Goal: Check status: Check status

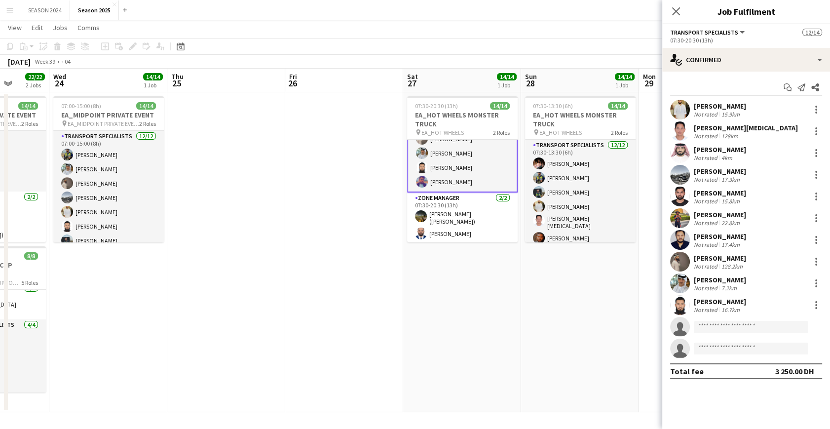
scroll to position [0, 203]
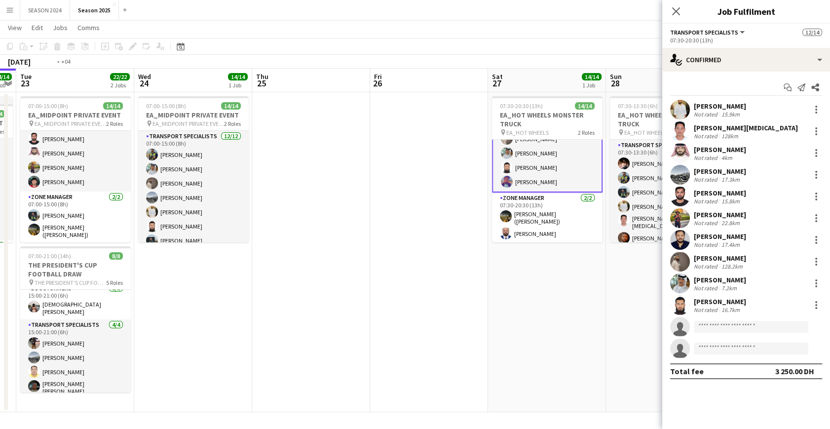
drag, startPoint x: 232, startPoint y: 269, endPoint x: 532, endPoint y: 312, distance: 303.3
click at [541, 314] on app-calendar-viewport "Sun 21 Mon 22 14/14 1 Job Tue 23 22/22 2 Jobs Wed 24 14/14 1 Job Thu 25 Fri 26 …" at bounding box center [415, 241] width 830 height 344
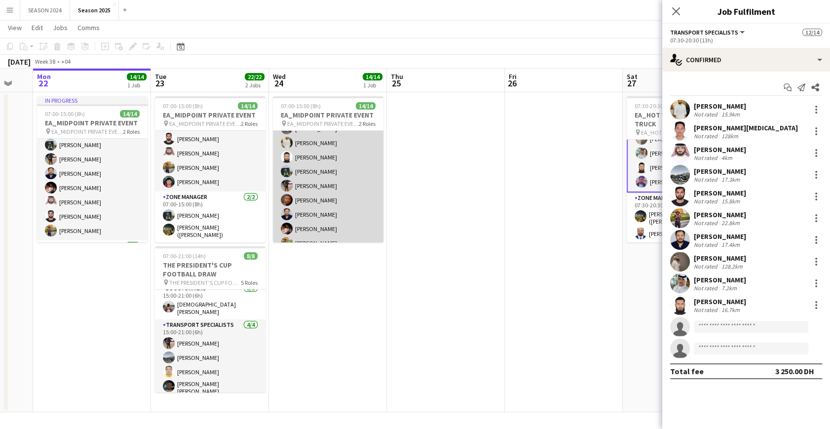
scroll to position [130, 0]
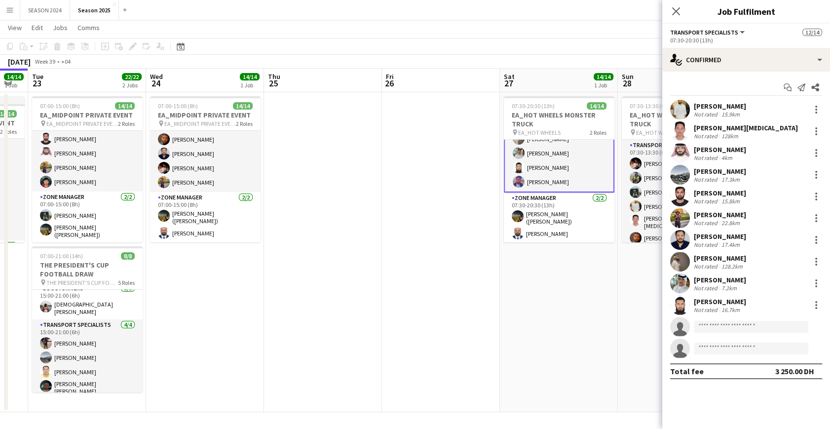
drag, startPoint x: 460, startPoint y: 332, endPoint x: 315, endPoint y: 324, distance: 144.3
click at [320, 326] on app-calendar-viewport "Sat 20 8/8 1 Job Sun 21 Mon 22 14/14 1 Job Tue 23 22/22 2 Jobs Wed 24 14/14 1 J…" at bounding box center [415, 241] width 830 height 344
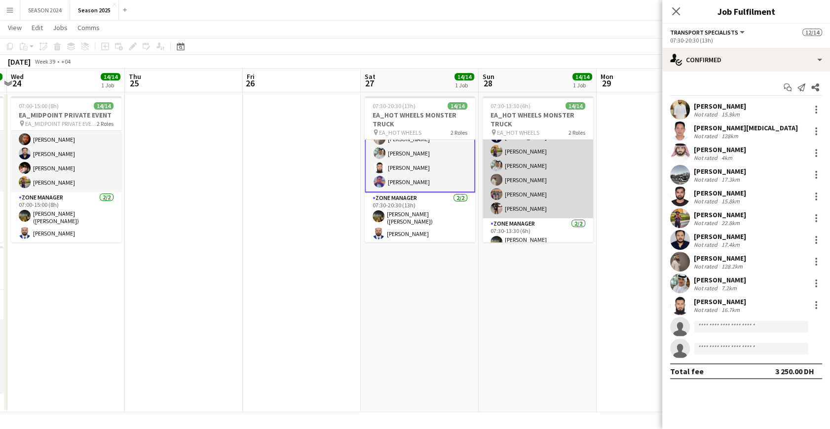
scroll to position [139, 0]
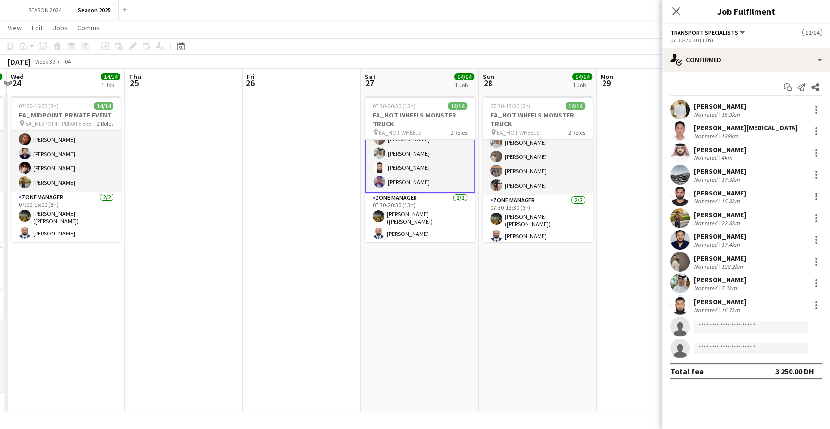
click at [551, 302] on app-date-cell "07:30-13:30 (6h) 14/14 EA_HOT WHEELS MONSTER TRUCK pin EA_HOT WHEELS 2 Roles Tr…" at bounding box center [538, 252] width 118 height 320
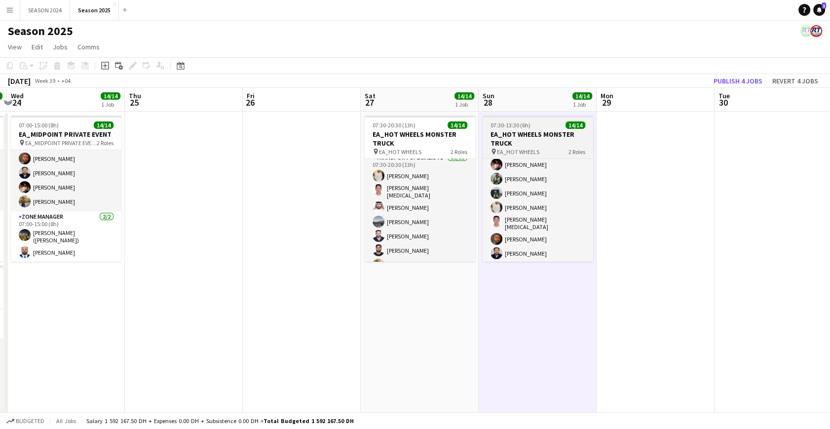
scroll to position [0, 0]
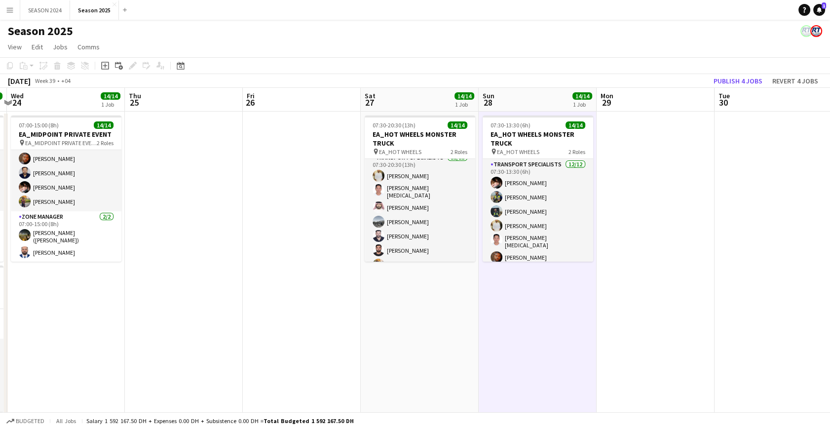
drag, startPoint x: 256, startPoint y: 206, endPoint x: 359, endPoint y: 215, distance: 104.0
click at [328, 213] on app-calendar-viewport "Sat 20 8/8 1 Job Sun 21 Mon 22 14/14 1 Job Tue 23 22/22 2 Jobs Wed 24 14/14 1 J…" at bounding box center [415, 260] width 830 height 344
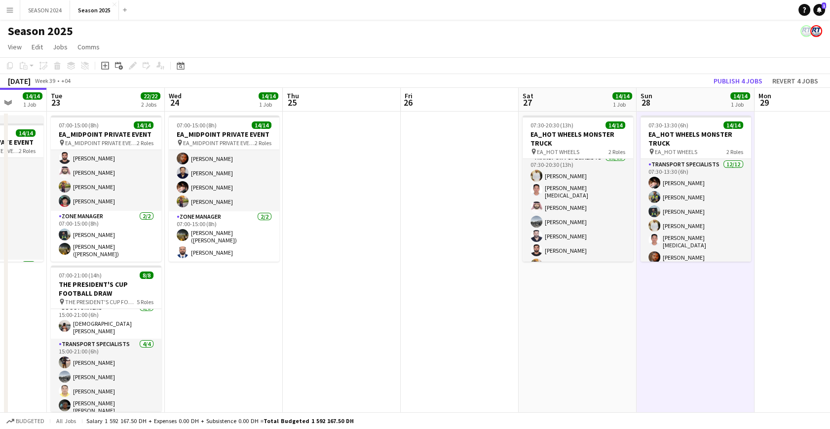
drag, startPoint x: 362, startPoint y: 219, endPoint x: 485, endPoint y: 221, distance: 123.4
click at [477, 221] on app-calendar-viewport "Sat 20 8/8 1 Job Sun 21 Mon 22 14/14 1 Job Tue 23 22/22 2 Jobs Wed 24 14/14 1 J…" at bounding box center [415, 260] width 830 height 344
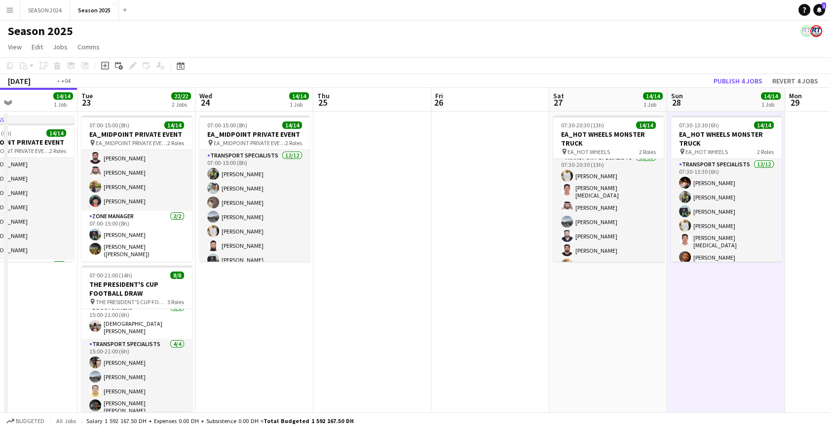
click at [463, 309] on app-calendar-viewport "Sat 20 8/8 1 Job Sun 21 Mon 22 14/14 1 Job Tue 23 22/22 2 Jobs Wed 24 14/14 1 J…" at bounding box center [415, 260] width 830 height 344
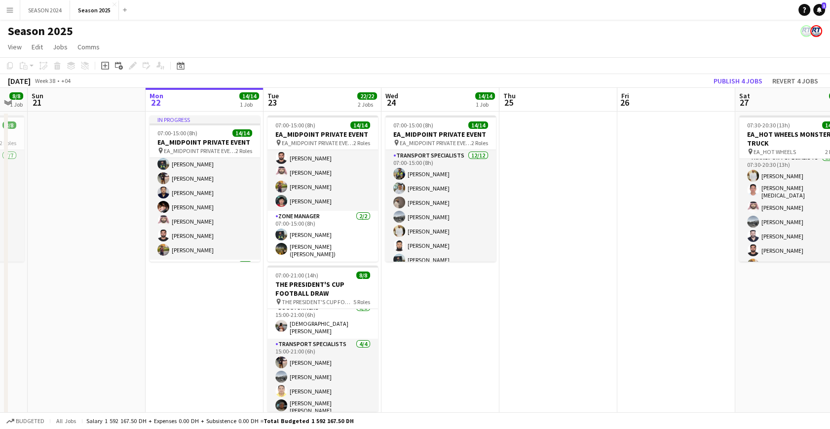
drag, startPoint x: 151, startPoint y: 287, endPoint x: 295, endPoint y: 296, distance: 144.9
click at [299, 296] on app-calendar-viewport "Fri 19 Sat 20 8/8 1 Job Sun 21 Mon 22 14/14 1 Job Tue 23 22/22 2 Jobs Wed 24 14…" at bounding box center [415, 260] width 830 height 344
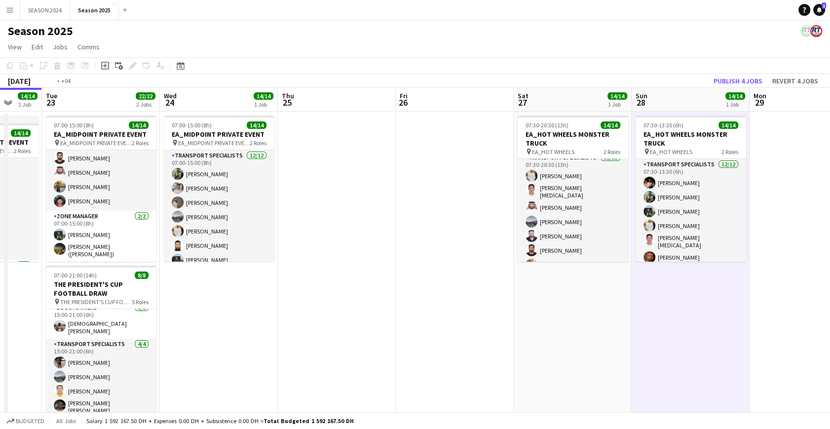
drag, startPoint x: 628, startPoint y: 291, endPoint x: 188, endPoint y: 326, distance: 441.2
click at [193, 327] on app-calendar-viewport "Thu 18 Fri 19 Sat 20 8/8 1 Job Sun 21 Mon 22 14/14 1 Job Tue 23 22/22 2 Jobs We…" at bounding box center [415, 260] width 830 height 344
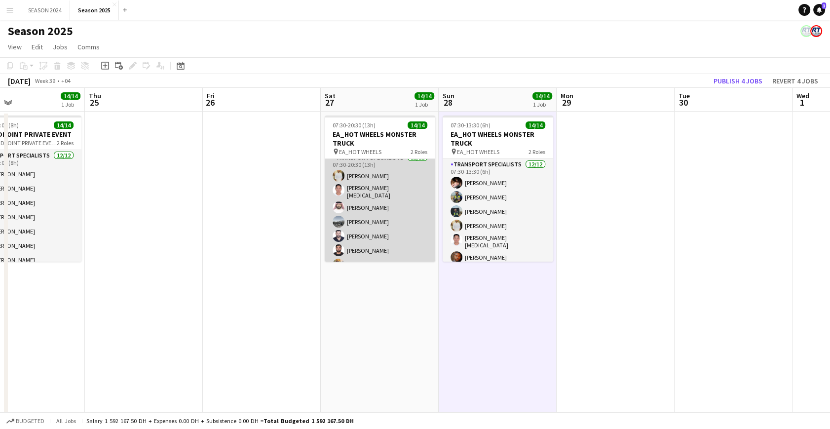
click at [401, 227] on app-card-role "Transport Specialists [DATE] 07:30-20:30 (13h) [PERSON_NAME] [PERSON_NAME][MEDI…" at bounding box center [380, 249] width 111 height 194
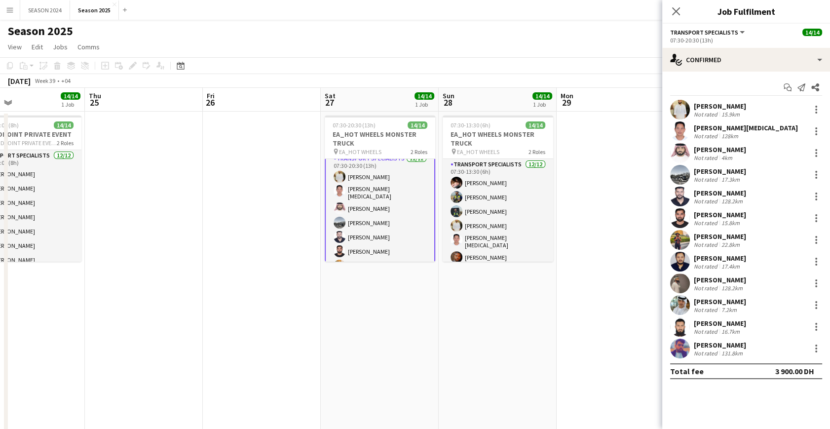
scroll to position [8, 0]
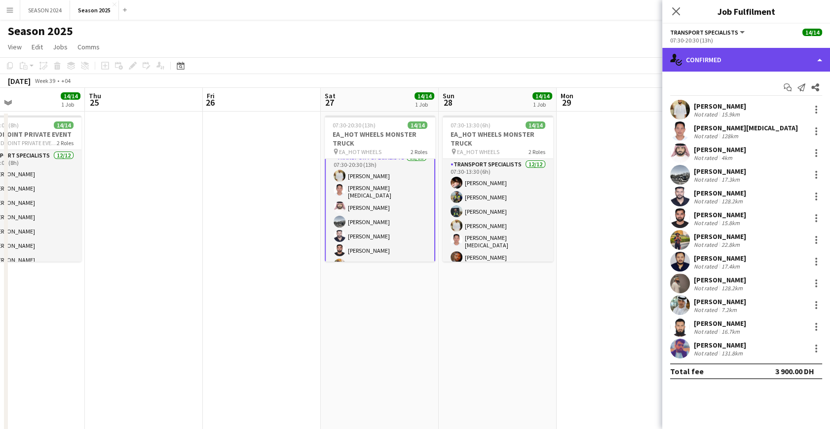
click at [753, 60] on div "single-neutral-actions-check-2 Confirmed" at bounding box center [746, 60] width 168 height 24
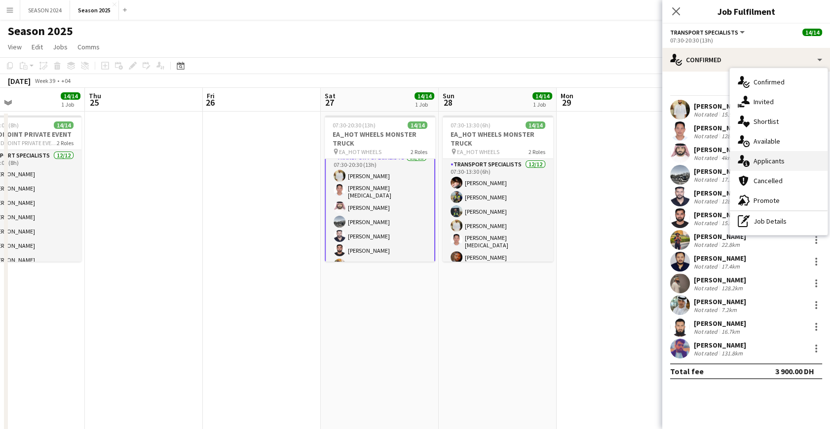
click at [772, 152] on div "single-neutral-actions-information Applicants" at bounding box center [779, 161] width 98 height 20
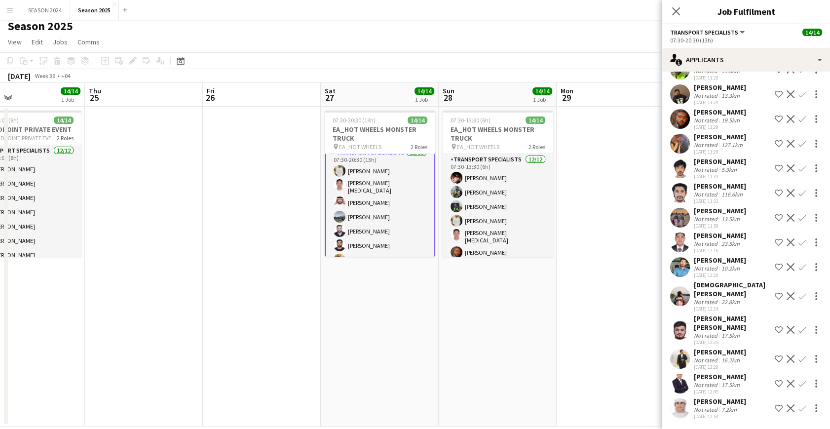
scroll to position [19, 0]
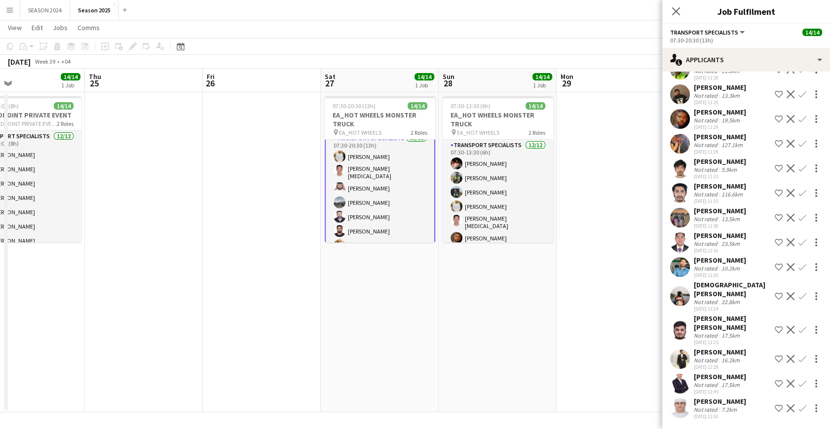
click at [533, 315] on app-date-cell "07:30-13:30 (6h) 14/14 EA_HOT WHEELS MONSTER TRUCK pin EA_HOT WHEELS 2 Roles Tr…" at bounding box center [498, 252] width 118 height 320
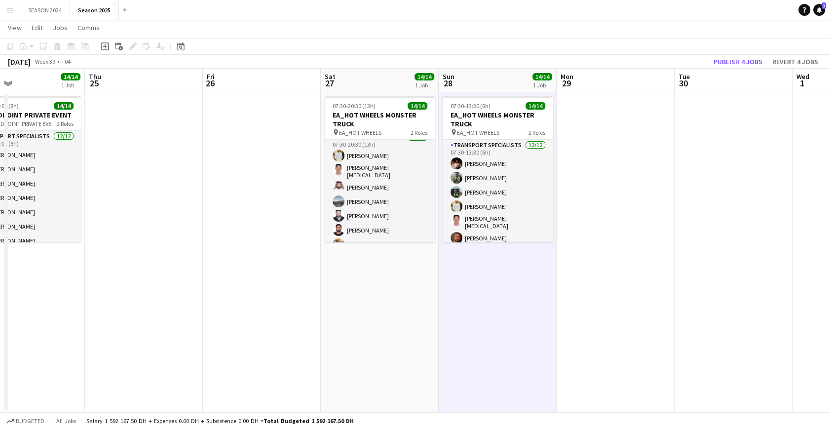
scroll to position [7, 0]
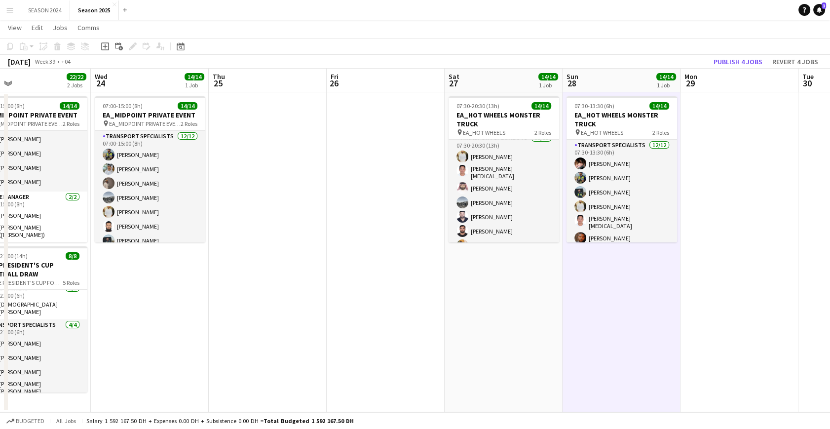
drag, startPoint x: 232, startPoint y: 271, endPoint x: 391, endPoint y: 292, distance: 160.7
click at [391, 292] on app-calendar-viewport "Sun 21 Mon 22 14/14 1 Job Tue 23 22/22 2 Jobs Wed 24 14/14 1 Job Thu 25 Fri 26 …" at bounding box center [415, 241] width 830 height 344
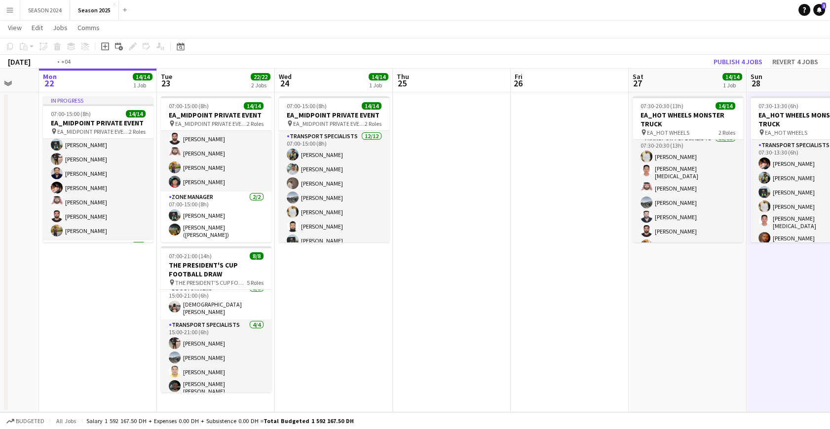
scroll to position [0, 204]
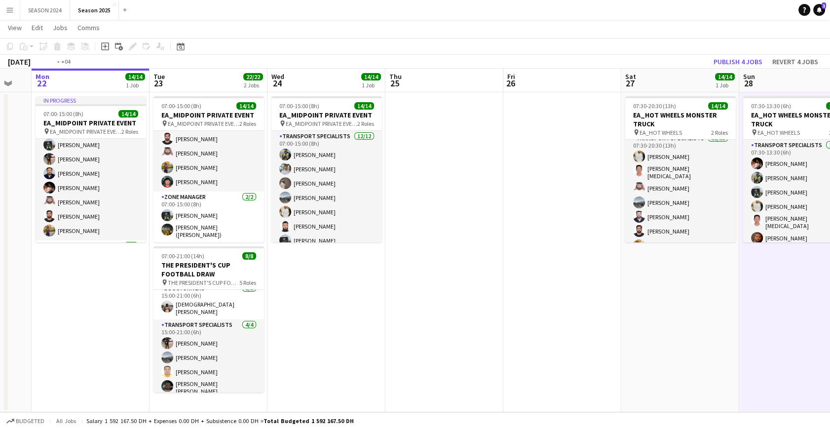
drag, startPoint x: 264, startPoint y: 300, endPoint x: 496, endPoint y: 323, distance: 233.1
click at [496, 323] on app-calendar-viewport "Sat 20 8/8 1 Job Sun 21 Mon 22 14/14 1 Job Tue 23 22/22 2 Jobs Wed 24 14/14 1 J…" at bounding box center [415, 241] width 830 height 344
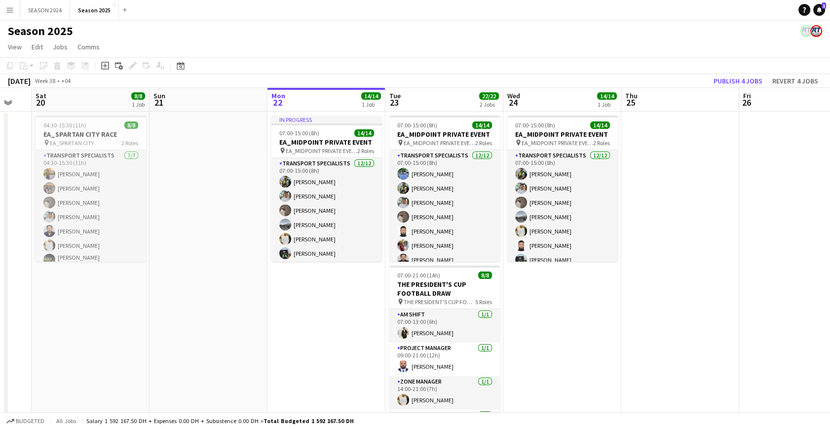
scroll to position [0, 312]
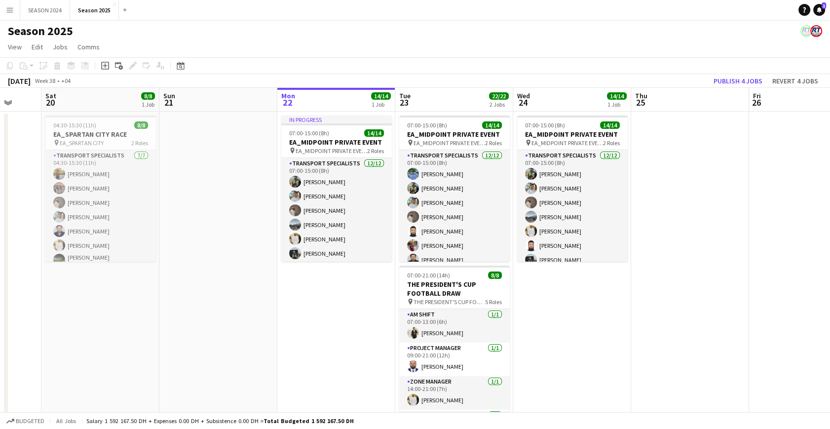
drag, startPoint x: 136, startPoint y: 318, endPoint x: 264, endPoint y: 339, distance: 129.4
click at [264, 339] on app-calendar-viewport "Wed 17 Thu 18 Fri 19 Sat 20 8/8 1 Job Sun 21 Mon 22 14/14 1 Job Tue 23 22/22 2 …" at bounding box center [415, 260] width 830 height 344
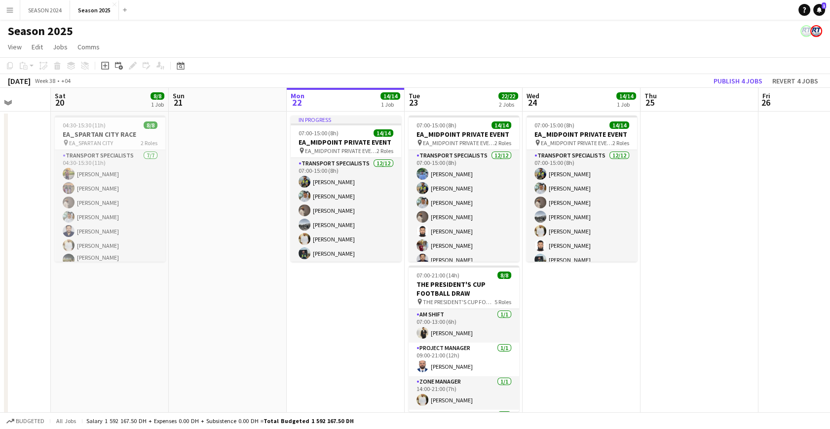
click at [307, 333] on app-calendar-viewport "Wed 17 Thu 18 Fri 19 Sat 20 8/8 1 Job Sun 21 Mon 22 14/14 1 Job Tue 23 22/22 2 …" at bounding box center [415, 260] width 830 height 344
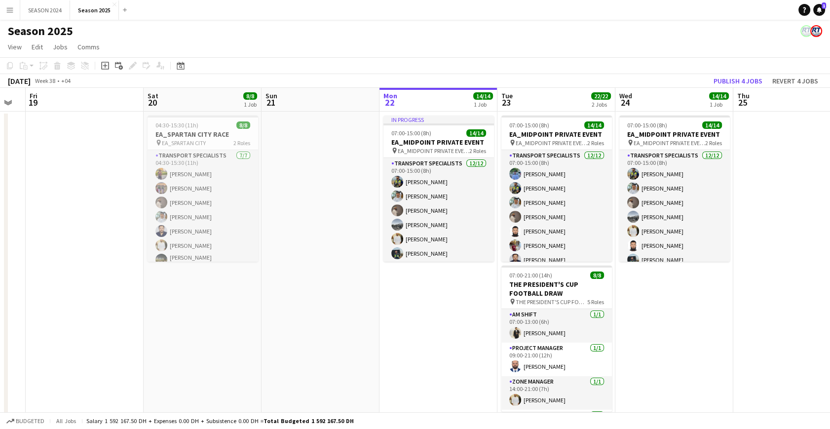
drag, startPoint x: 239, startPoint y: 332, endPoint x: 332, endPoint y: 342, distance: 93.3
click at [332, 342] on app-calendar-viewport "Wed 17 Thu 18 Fri 19 Sat 20 8/8 1 Job Sun 21 Mon 22 14/14 1 Job Tue 23 22/22 2 …" at bounding box center [415, 260] width 830 height 344
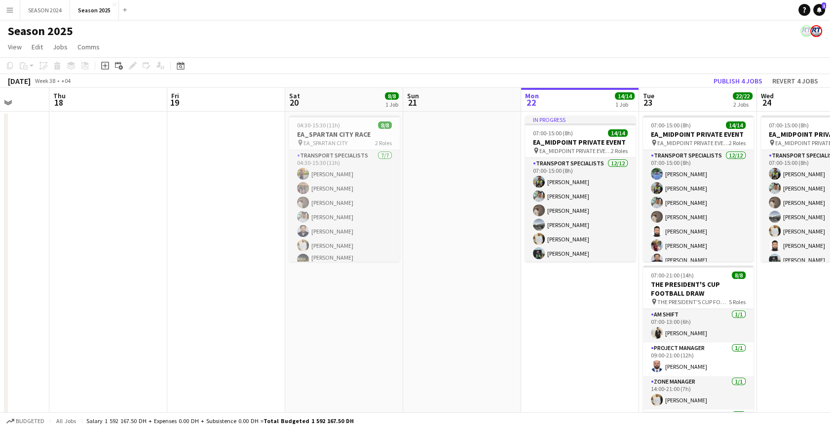
drag, startPoint x: 152, startPoint y: 341, endPoint x: 294, endPoint y: 346, distance: 142.2
click at [294, 346] on app-calendar-viewport "Mon 15 16/16 1 Job Tue 16 Wed 17 Thu 18 Fri 19 Sat 20 8/8 1 Job Sun 21 Mon 22 1…" at bounding box center [415, 260] width 830 height 344
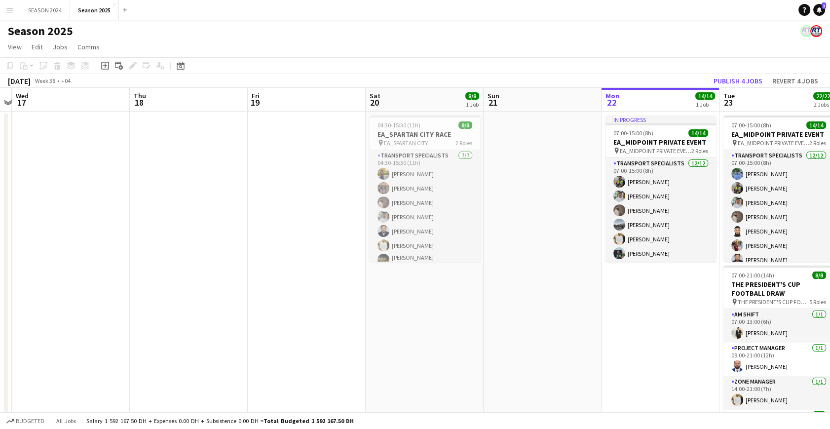
drag, startPoint x: 164, startPoint y: 336, endPoint x: 252, endPoint y: 342, distance: 88.1
click at [252, 342] on app-calendar-viewport "Mon 15 16/16 1 Job Tue 16 Wed 17 Thu 18 Fri 19 Sat 20 8/8 1 Job Sun 21 Mon 22 1…" at bounding box center [415, 260] width 830 height 344
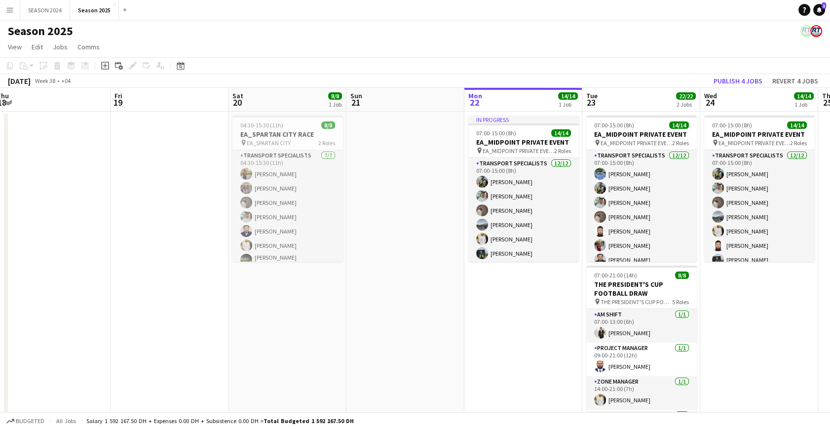
drag, startPoint x: 397, startPoint y: 349, endPoint x: 247, endPoint y: 344, distance: 149.6
click at [247, 344] on app-calendar-viewport "Mon 15 16/16 1 Job Tue 16 Wed 17 Thu 18 Fri 19 Sat 20 8/8 1 Job Sun 21 Mon 22 1…" at bounding box center [415, 260] width 830 height 344
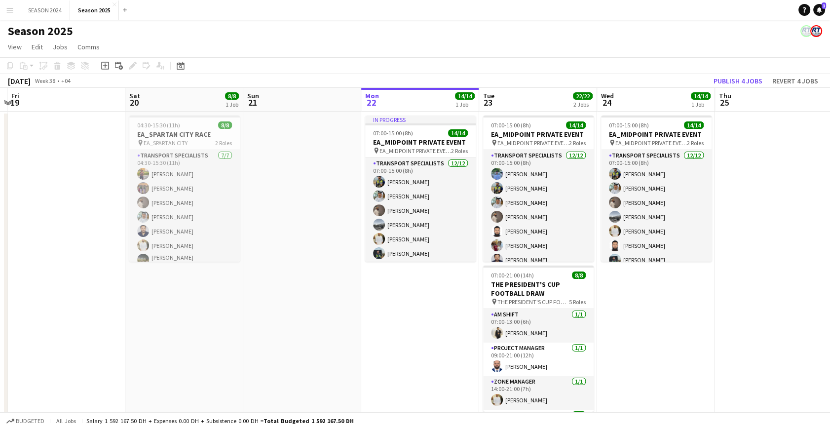
drag, startPoint x: 307, startPoint y: 346, endPoint x: 267, endPoint y: 345, distance: 40.0
click at [257, 345] on app-calendar-viewport "Mon 15 16/16 1 Job Tue 16 Wed 17 Thu 18 Fri 19 Sat 20 8/8 1 Job Sun 21 Mon 22 1…" at bounding box center [415, 260] width 830 height 344
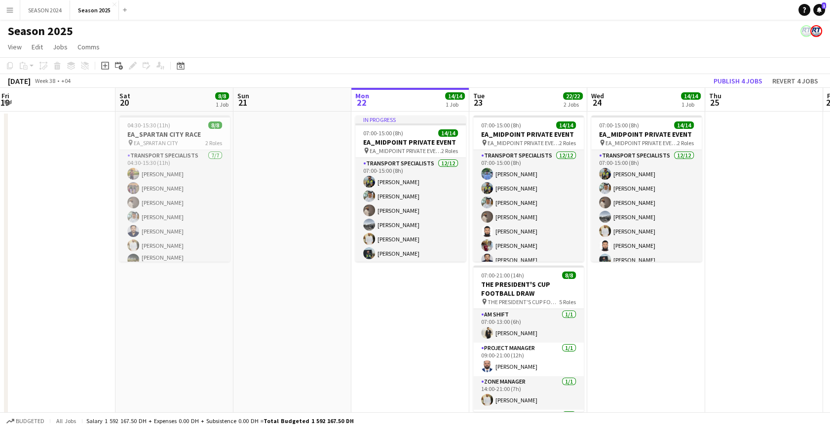
scroll to position [0, 382]
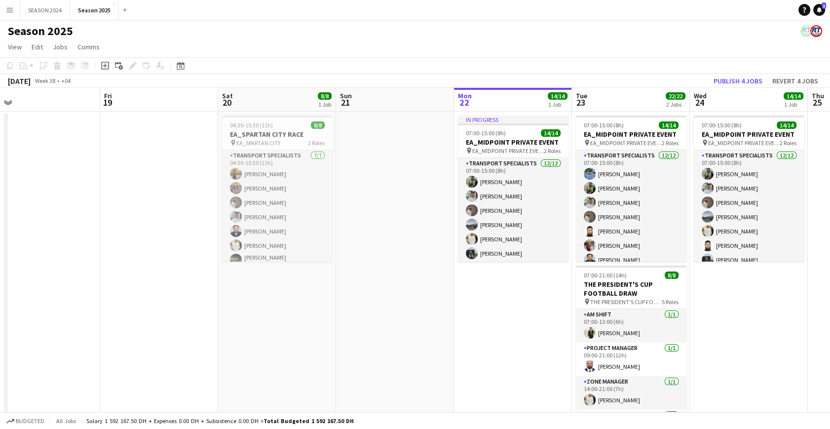
drag, startPoint x: 316, startPoint y: 345, endPoint x: 222, endPoint y: 344, distance: 93.8
click at [222, 344] on app-calendar-viewport "Mon 15 16/16 1 Job Tue 16 Wed 17 Thu 18 Fri 19 Sat 20 8/8 1 Job Sun 21 Mon 22 1…" at bounding box center [415, 260] width 830 height 344
